Goal: Transaction & Acquisition: Book appointment/travel/reservation

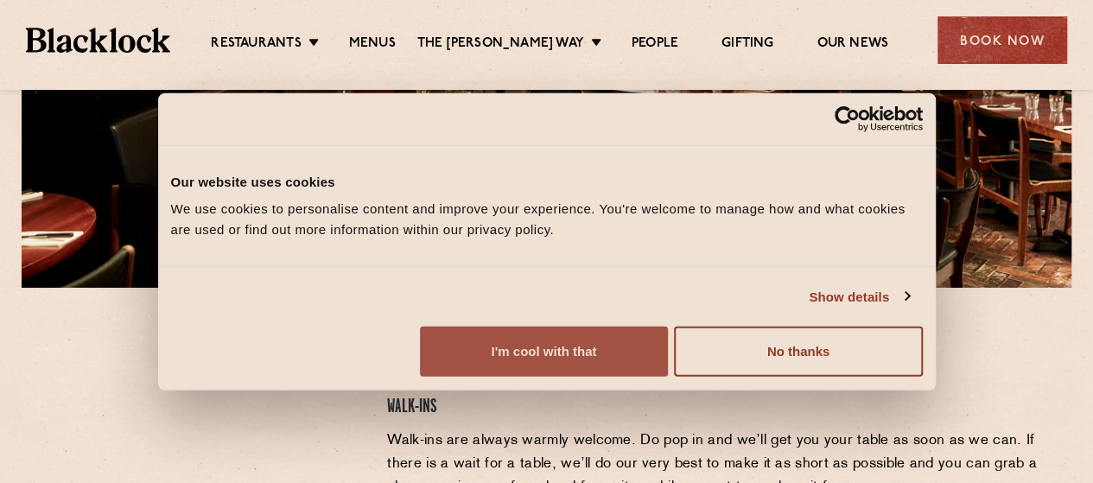
click at [668, 348] on button "I'm cool with that" at bounding box center [544, 352] width 248 height 50
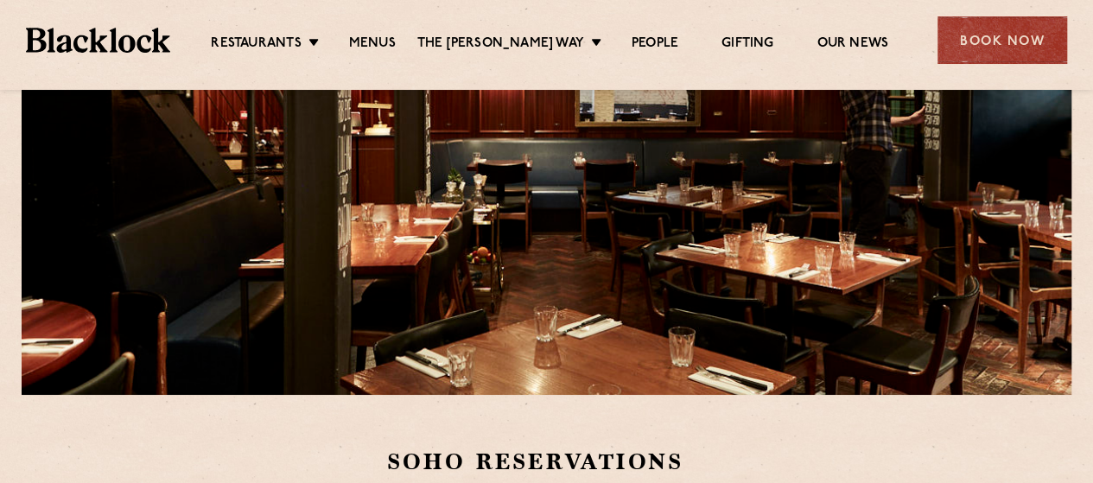
scroll to position [226, 0]
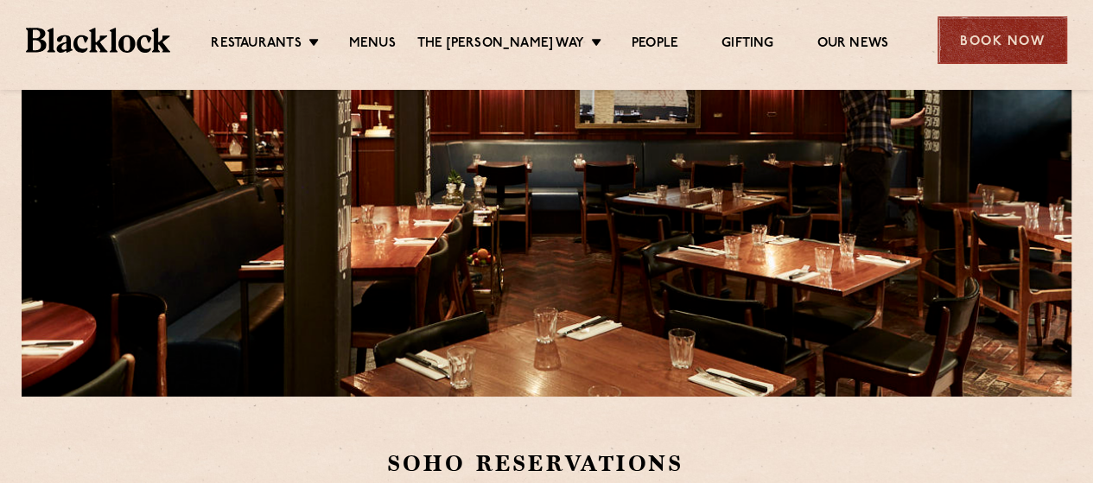
click at [982, 29] on div "Book Now" at bounding box center [1003, 40] width 130 height 48
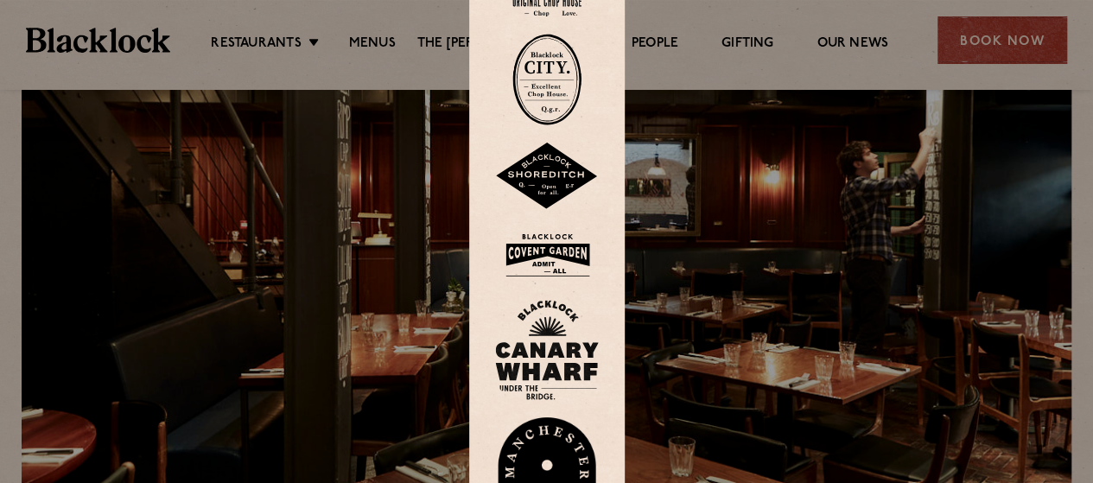
scroll to position [0, 0]
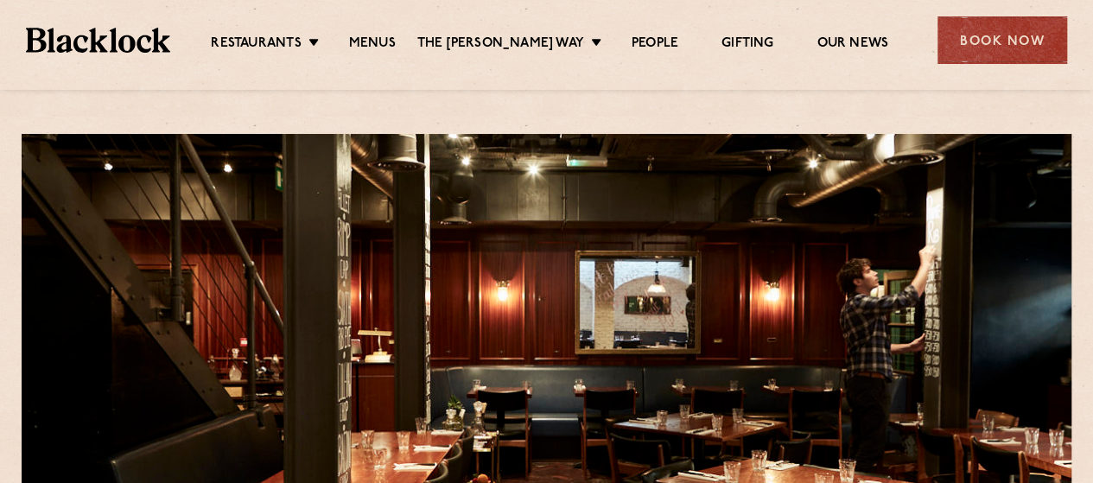
click at [1014, 10] on div "Restaurants Soho City Shoreditch Covent Garden Canary Wharf Manchester Birmingh…" at bounding box center [546, 38] width 1093 height 77
click at [1009, 39] on div "Book Now" at bounding box center [1003, 40] width 130 height 48
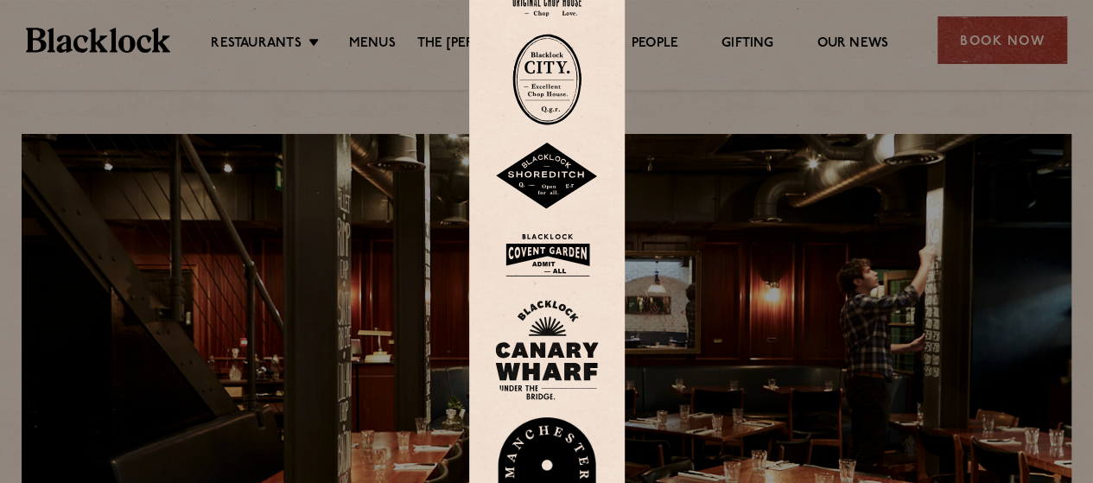
click at [544, 247] on img at bounding box center [547, 255] width 104 height 56
